Goal: Task Accomplishment & Management: Complete application form

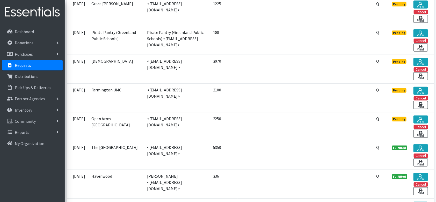
scroll to position [180, 0]
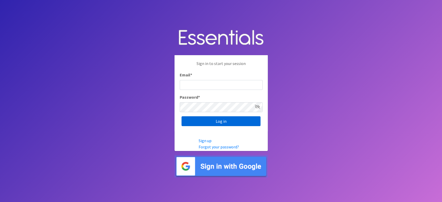
type input "[EMAIL_ADDRESS][DOMAIN_NAME]"
click at [215, 121] on input "Log in" at bounding box center [221, 121] width 79 height 10
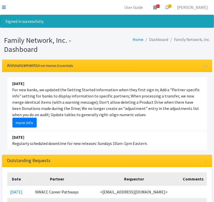
click at [5, 8] on icon at bounding box center [4, 7] width 4 height 4
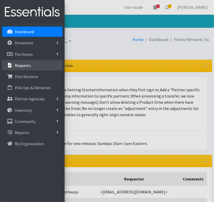
click at [20, 63] on p "Requests" at bounding box center [23, 65] width 16 height 5
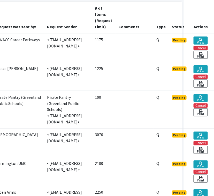
scroll to position [197, 35]
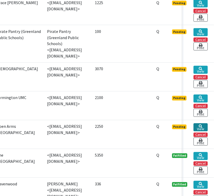
click at [201, 125] on icon at bounding box center [201, 127] width 4 height 4
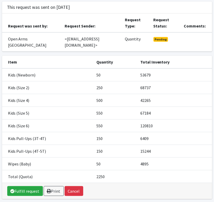
scroll to position [39, 0]
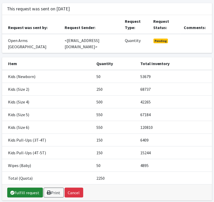
click at [26, 189] on link "Fulfill request" at bounding box center [25, 192] width 36 height 10
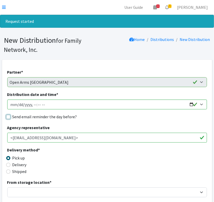
click at [8, 116] on input "Send email reminder the day before?" at bounding box center [8, 117] width 4 height 4
checkbox input "true"
click at [191, 103] on input "Distribution date and time *" at bounding box center [107, 104] width 200 height 10
type input "2025-08-26T13:00"
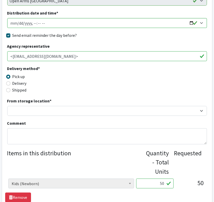
scroll to position [98, 0]
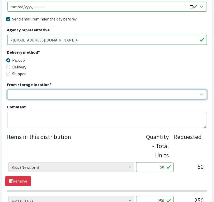
click at [36, 95] on select "DC Warehouse" at bounding box center [107, 95] width 200 height 10
select select "421"
click at [7, 90] on select "DC Warehouse" at bounding box center [107, 95] width 200 height 10
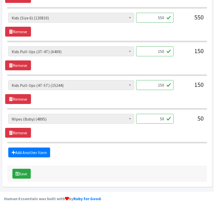
scroll to position [389, 0]
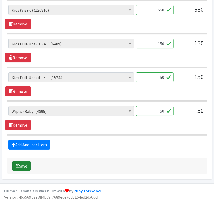
click at [24, 164] on button "Save" at bounding box center [21, 166] width 18 height 10
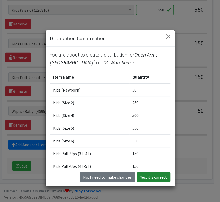
click at [151, 178] on button "Yes, it's correct" at bounding box center [153, 177] width 33 height 10
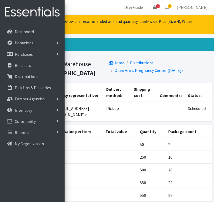
scroll to position [90, 0]
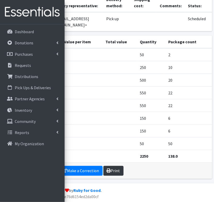
click at [116, 169] on link "Print" at bounding box center [114, 171] width 20 height 10
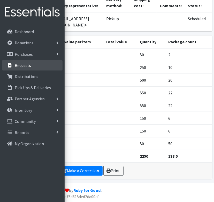
click at [32, 68] on link "Requests" at bounding box center [32, 65] width 61 height 10
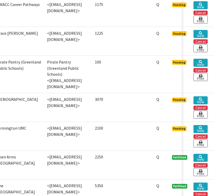
scroll to position [166, 35]
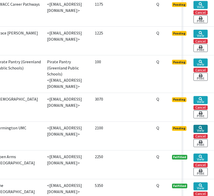
click at [195, 125] on link "View" at bounding box center [201, 129] width 14 height 8
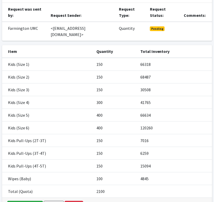
scroll to position [48, 0]
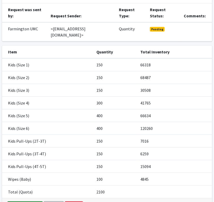
click at [22, 201] on link "Fulfill request" at bounding box center [25, 206] width 36 height 10
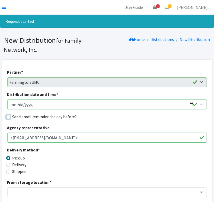
click at [8, 119] on input "Send email reminder the day before?" at bounding box center [8, 117] width 4 height 4
checkbox input "true"
click at [192, 104] on input "Distribution date and time *" at bounding box center [107, 104] width 200 height 10
type input "[DATE]T13:00"
click at [126, 118] on div "Send email reminder the day before?" at bounding box center [107, 116] width 200 height 6
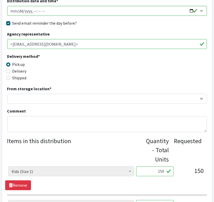
scroll to position [94, 0]
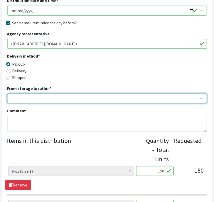
click at [56, 101] on select "DC Warehouse" at bounding box center [107, 98] width 200 height 10
select select "421"
click at [7, 93] on select "DC Warehouse" at bounding box center [107, 98] width 200 height 10
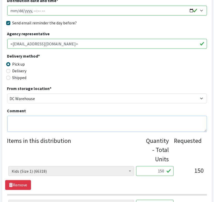
click at [24, 122] on textarea "Comment" at bounding box center [107, 124] width 200 height 16
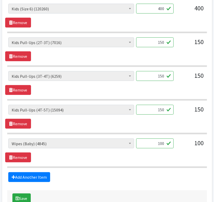
scroll to position [425, 0]
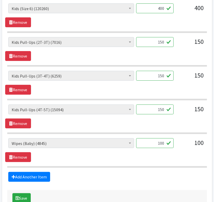
type textarea "reduced wipes to match number of children receiving diapers"
click at [160, 144] on input "100" at bounding box center [155, 143] width 38 height 10
type input "49"
click at [21, 197] on button "Save" at bounding box center [21, 198] width 18 height 10
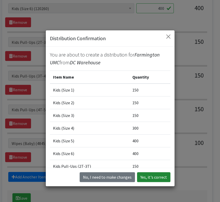
click at [144, 175] on button "Yes, it's correct" at bounding box center [153, 177] width 33 height 10
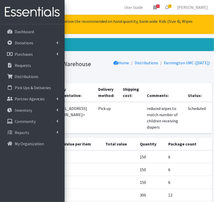
scroll to position [140, 0]
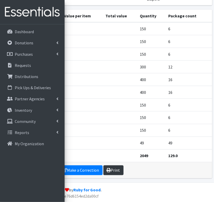
click at [116, 169] on link "Print" at bounding box center [114, 170] width 20 height 10
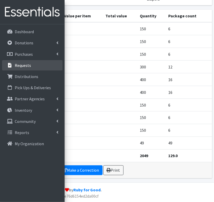
click at [20, 65] on p "Requests" at bounding box center [23, 65] width 16 height 5
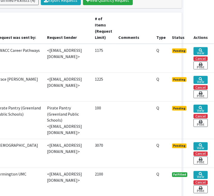
scroll to position [120, 32]
click at [203, 142] on link "View" at bounding box center [201, 146] width 14 height 8
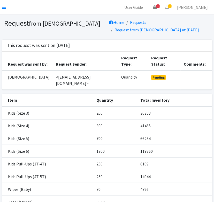
scroll to position [33, 0]
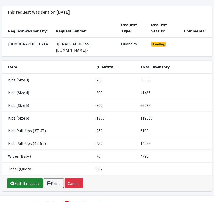
click at [24, 178] on link "Fulfill request" at bounding box center [25, 183] width 36 height 10
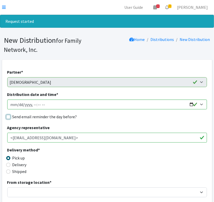
click at [9, 118] on input "Send email reminder the day before?" at bounding box center [8, 117] width 4 height 4
checkbox input "true"
click at [192, 104] on input "Distribution date and time *" at bounding box center [107, 104] width 200 height 10
type input "2025-08-26T13:00"
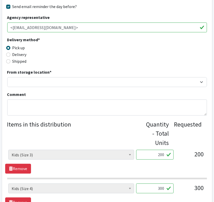
scroll to position [119, 0]
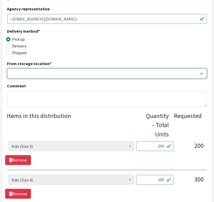
click at [37, 72] on select "DC Warehouse" at bounding box center [107, 74] width 200 height 10
select select "421"
click at [7, 69] on select "DC Warehouse" at bounding box center [107, 74] width 200 height 10
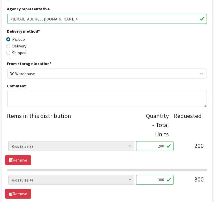
click at [31, 87] on div "Comment" at bounding box center [107, 95] width 200 height 24
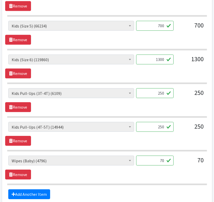
scroll to position [356, 0]
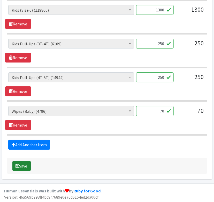
click at [26, 161] on button "Save" at bounding box center [21, 166] width 18 height 10
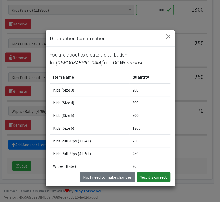
click at [149, 179] on button "Yes, it's correct" at bounding box center [153, 177] width 33 height 10
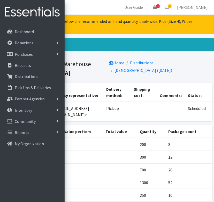
scroll to position [77, 0]
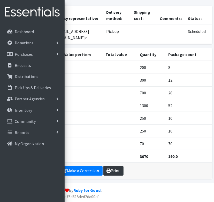
click at [110, 170] on link "Print" at bounding box center [114, 171] width 20 height 10
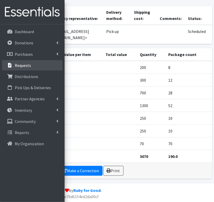
click at [27, 68] on link "Requests" at bounding box center [32, 65] width 61 height 10
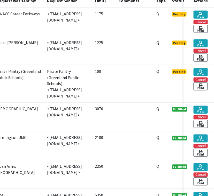
scroll to position [157, 31]
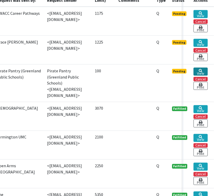
click at [201, 71] on link "View" at bounding box center [201, 72] width 14 height 8
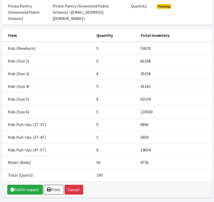
scroll to position [88, 0]
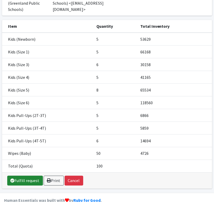
click at [16, 178] on link "Fulfill request" at bounding box center [25, 181] width 36 height 10
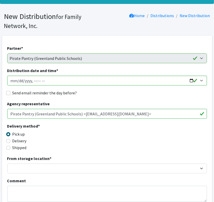
scroll to position [24, 0]
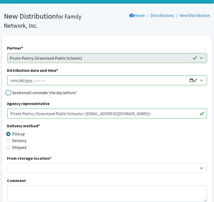
click at [8, 94] on input "Send email reminder the day before?" at bounding box center [8, 93] width 4 height 4
checkbox input "true"
click at [189, 79] on input "Distribution date and time *" at bounding box center [107, 80] width 200 height 10
click at [193, 79] on input "Distribution date and time *" at bounding box center [107, 80] width 200 height 10
type input "2025-08-26T13:00"
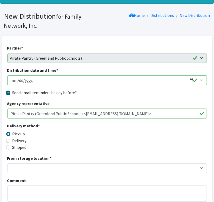
click at [120, 92] on div "Send email reminder the day before?" at bounding box center [107, 92] width 200 height 6
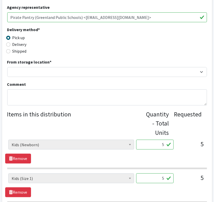
scroll to position [122, 0]
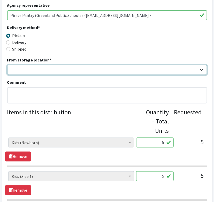
click at [61, 71] on select "DC Warehouse" at bounding box center [107, 70] width 200 height 10
select select "421"
click at [7, 65] on select "DC Warehouse" at bounding box center [107, 70] width 200 height 10
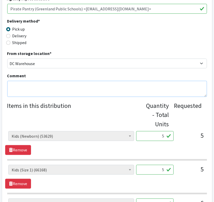
click at [60, 88] on textarea "Comment" at bounding box center [107, 89] width 200 height 16
type textarea "added formula as discussed in emails"
click at [92, 114] on legend "Items in this distribution" at bounding box center [76, 114] width 139 height 26
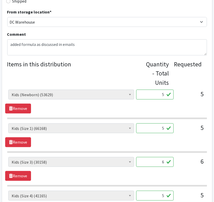
scroll to position [170, 0]
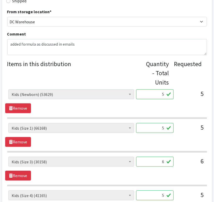
click at [158, 92] on input "5" at bounding box center [155, 94] width 38 height 10
type input "250"
click at [160, 131] on input "5" at bounding box center [155, 128] width 38 height 10
click at [160, 131] on input "2" at bounding box center [155, 128] width 38 height 10
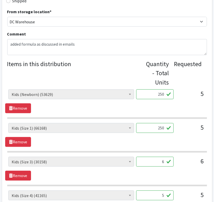
type input "250"
click at [164, 162] on input "6" at bounding box center [155, 162] width 38 height 10
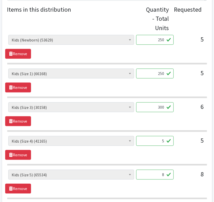
type input "300"
click at [164, 143] on input "5" at bounding box center [155, 141] width 38 height 10
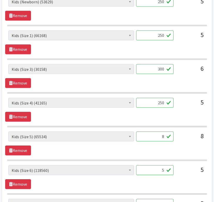
scroll to position [264, 0]
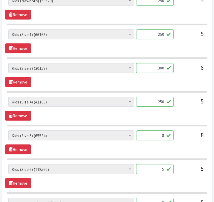
type input "250"
click at [165, 135] on input "8" at bounding box center [155, 135] width 38 height 10
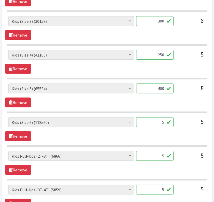
scroll to position [314, 0]
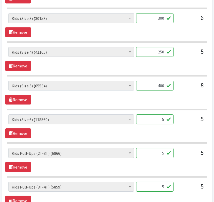
type input "400"
click at [164, 116] on input "5" at bounding box center [155, 119] width 38 height 10
type input "250"
click at [161, 152] on input "5" at bounding box center [155, 153] width 38 height 10
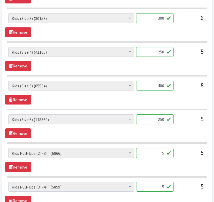
click at [161, 152] on input "5" at bounding box center [155, 153] width 38 height 10
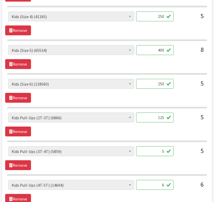
scroll to position [350, 0]
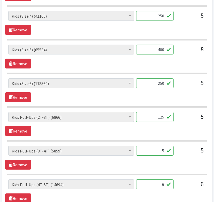
type input "125"
click at [164, 150] on input "5" at bounding box center [155, 151] width 38 height 10
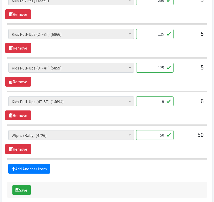
scroll to position [437, 0]
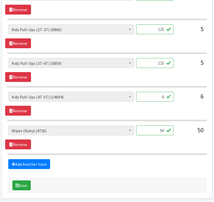
type input "125"
click at [164, 97] on input "6" at bounding box center [155, 97] width 38 height 10
type input "150"
click at [128, 105] on div "Adult Briefs (Large/X-Large) (1439) Adult Briefs (Medium/Large) (108) Adult Bri…" at bounding box center [107, 104] width 204 height 24
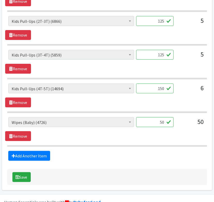
scroll to position [457, 0]
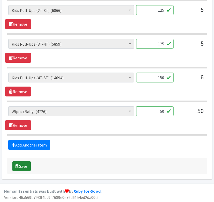
click at [22, 165] on button "Save" at bounding box center [21, 166] width 18 height 10
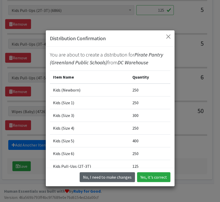
click at [94, 178] on button "No, I need to make changes" at bounding box center [107, 177] width 55 height 10
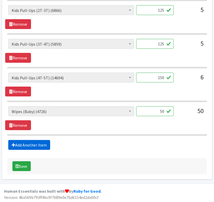
click at [36, 142] on link "Add Another Item" at bounding box center [29, 145] width 42 height 10
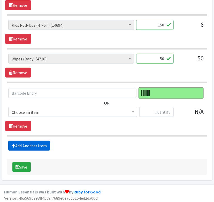
scroll to position [510, 0]
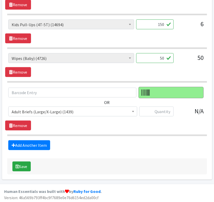
click at [37, 110] on span "Adult Briefs (Large/X-Large) (1439)" at bounding box center [73, 111] width 122 height 7
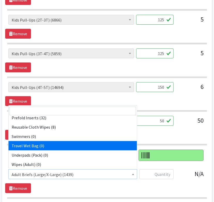
scroll to position [517, 0]
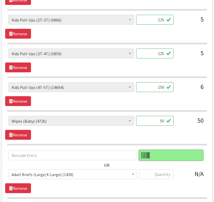
click at [147, 131] on div "Adult Briefs (Large/X-Large) (1439) Adult Briefs (Medium/Large) (108) Adult Bri…" at bounding box center [107, 128] width 204 height 24
click at [16, 188] on link "Remove" at bounding box center [18, 188] width 26 height 10
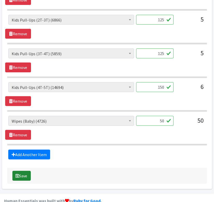
click at [26, 171] on button "Save" at bounding box center [21, 176] width 18 height 10
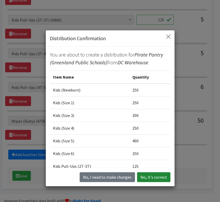
click at [153, 178] on button "Yes, it's correct" at bounding box center [153, 177] width 33 height 10
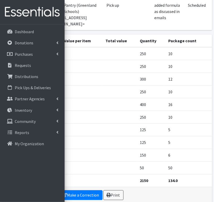
scroll to position [136, 0]
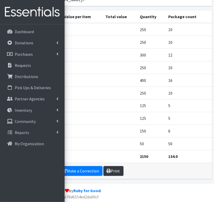
click at [114, 169] on link "Print" at bounding box center [114, 171] width 20 height 10
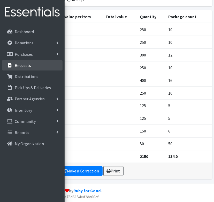
click at [38, 64] on link "Requests" at bounding box center [32, 65] width 61 height 10
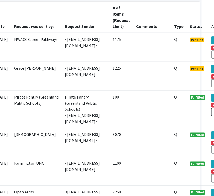
scroll to position [131, 35]
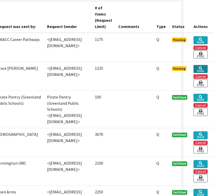
click at [202, 67] on icon at bounding box center [201, 68] width 4 height 4
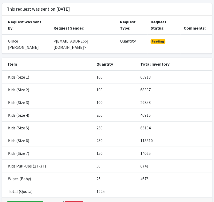
scroll to position [58, 0]
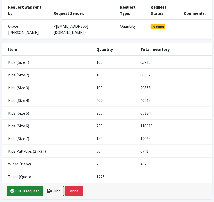
click at [35, 186] on link "Fulfill request" at bounding box center [25, 191] width 36 height 10
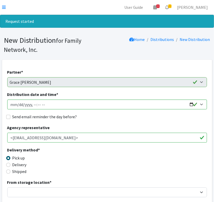
click at [8, 119] on div "Send email reminder the day before?" at bounding box center [107, 116] width 200 height 6
click at [6, 115] on input "Send email reminder the day before?" at bounding box center [8, 117] width 4 height 4
checkbox input "true"
click at [192, 104] on input "Distribution date and time *" at bounding box center [107, 104] width 200 height 10
type input "2025-08-26T13:00"
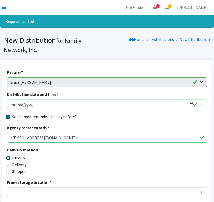
click at [154, 124] on div "Agency representative <mackharriet@gmail.com>" at bounding box center [107, 133] width 200 height 18
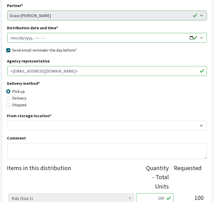
scroll to position [67, 0]
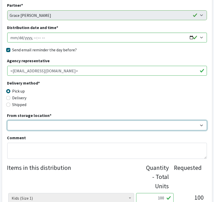
click at [56, 125] on select "DC Warehouse" at bounding box center [107, 125] width 200 height 10
click at [7, 120] on select "DC Warehouse" at bounding box center [107, 125] width 200 height 10
click at [41, 129] on select "DC Warehouse" at bounding box center [107, 125] width 200 height 10
select select "421"
click at [7, 120] on select "DC Warehouse" at bounding box center [107, 125] width 200 height 10
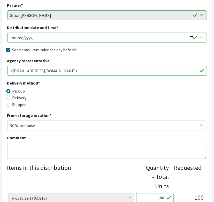
click at [29, 142] on div "Comment" at bounding box center [107, 146] width 200 height 24
click at [23, 148] on textarea "Comment" at bounding box center [107, 151] width 200 height 16
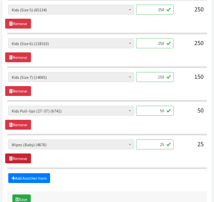
scroll to position [391, 0]
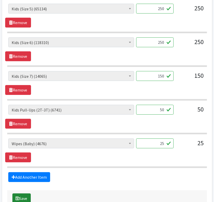
click at [19, 198] on button "Save" at bounding box center [21, 198] width 18 height 10
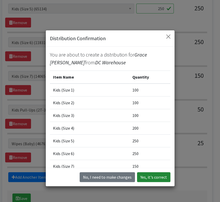
click at [156, 175] on button "Yes, it's correct" at bounding box center [153, 177] width 33 height 10
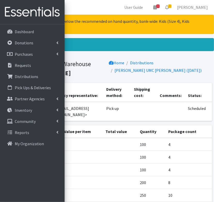
scroll to position [102, 0]
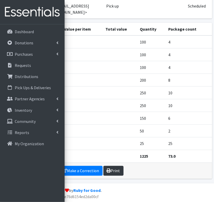
click at [108, 169] on icon at bounding box center [109, 171] width 4 height 4
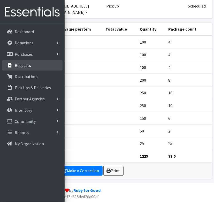
click at [23, 65] on p "Requests" at bounding box center [23, 65] width 16 height 5
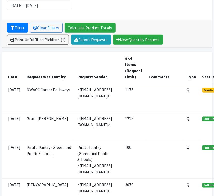
scroll to position [81, 35]
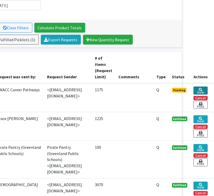
click at [202, 89] on icon at bounding box center [201, 90] width 4 height 4
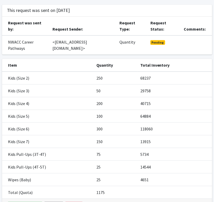
scroll to position [39, 0]
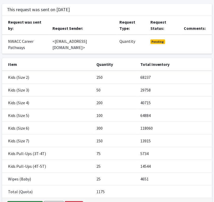
click at [23, 201] on link "Fulfill request" at bounding box center [25, 206] width 36 height 10
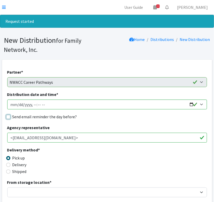
click at [8, 116] on input "Send email reminder the day before?" at bounding box center [8, 117] width 4 height 4
checkbox input "true"
click at [189, 102] on input "Distribution date and time *" at bounding box center [107, 104] width 200 height 10
click at [194, 106] on input "Distribution date and time *" at bounding box center [107, 104] width 200 height 10
type input "2025-08-26T13:00"
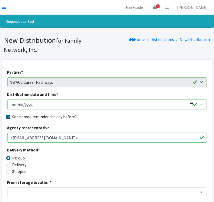
click at [122, 120] on fieldset "Send email reminder the day before?" at bounding box center [107, 116] width 200 height 7
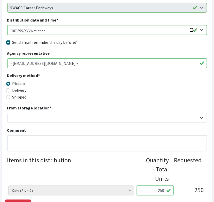
scroll to position [75, 0]
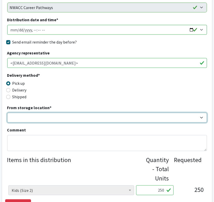
click at [48, 121] on select "DC Warehouse" at bounding box center [107, 118] width 200 height 10
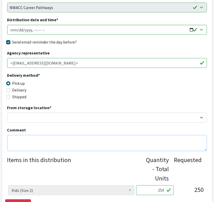
click at [23, 140] on textarea "Comment" at bounding box center [107, 143] width 200 height 16
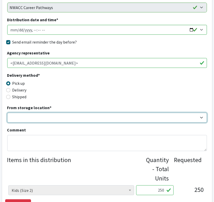
click at [40, 115] on select "DC Warehouse" at bounding box center [107, 118] width 200 height 10
select select "421"
click at [7, 113] on select "DC Warehouse" at bounding box center [107, 118] width 200 height 10
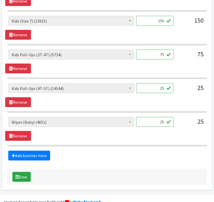
scroll to position [413, 0]
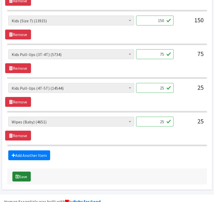
click at [21, 176] on button "Save" at bounding box center [21, 176] width 18 height 10
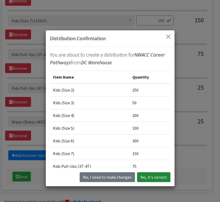
click at [147, 177] on button "Yes, it's correct" at bounding box center [153, 177] width 33 height 10
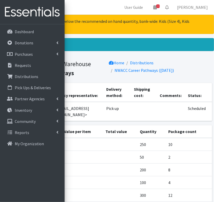
scroll to position [102, 0]
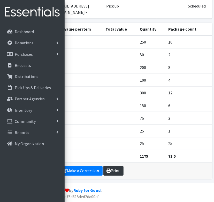
click at [114, 170] on link "Print" at bounding box center [114, 171] width 20 height 10
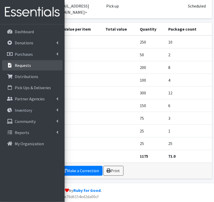
click at [29, 62] on link "Requests" at bounding box center [32, 65] width 61 height 10
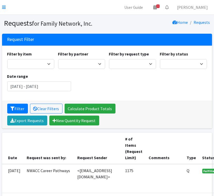
click at [5, 11] on nav "User Guide 1 1 Pick-ups remaining this week View Calendar 0 Requests 0 Partner …" at bounding box center [107, 7] width 214 height 15
click at [5, 9] on link at bounding box center [4, 7] width 4 height 6
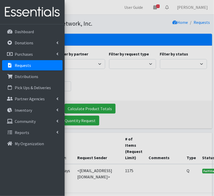
click at [24, 62] on link "Requests" at bounding box center [32, 65] width 61 height 10
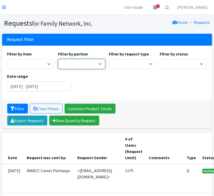
click at [74, 65] on select "2nd Street Pantry Missions [US_STATE] Coalition of Marshallese Bread of Life Ca…" at bounding box center [81, 64] width 47 height 10
select select "5449"
click at [58, 59] on select "2nd Street Pantry Missions Arkansas Coalition of Marshallese Bread of Life Cano…" at bounding box center [81, 64] width 47 height 10
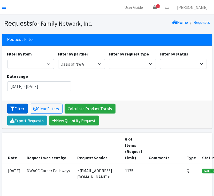
click at [15, 105] on button "Filter" at bounding box center [17, 109] width 21 height 10
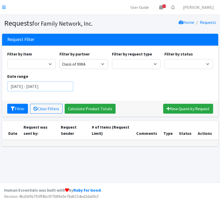
click at [30, 91] on input "[DATE] - [DATE]" at bounding box center [40, 86] width 66 height 10
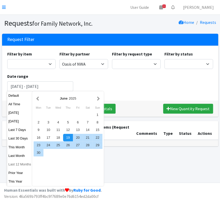
click at [14, 167] on button "Last 12 Months" at bounding box center [19, 164] width 25 height 8
type input "[DATE] - [DATE]"
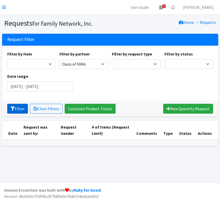
click at [16, 113] on button "Filter" at bounding box center [17, 109] width 21 height 10
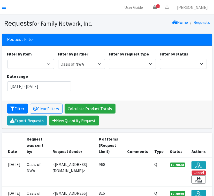
click at [4, 10] on nav "User Guide 1 1 Pick-ups remaining this week View Calendar 0 Requests 0 Partner …" at bounding box center [107, 7] width 214 height 15
click at [4, 6] on icon at bounding box center [4, 7] width 4 height 4
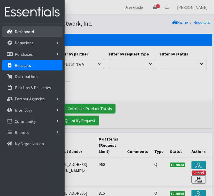
click at [17, 32] on p "Dashboard" at bounding box center [24, 31] width 19 height 5
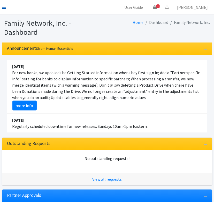
click at [3, 7] on icon at bounding box center [4, 7] width 4 height 4
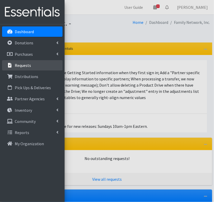
click at [22, 66] on p "Requests" at bounding box center [23, 65] width 16 height 5
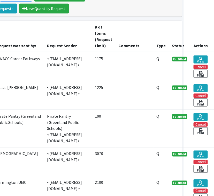
scroll to position [113, 35]
